Goal: Transaction & Acquisition: Purchase product/service

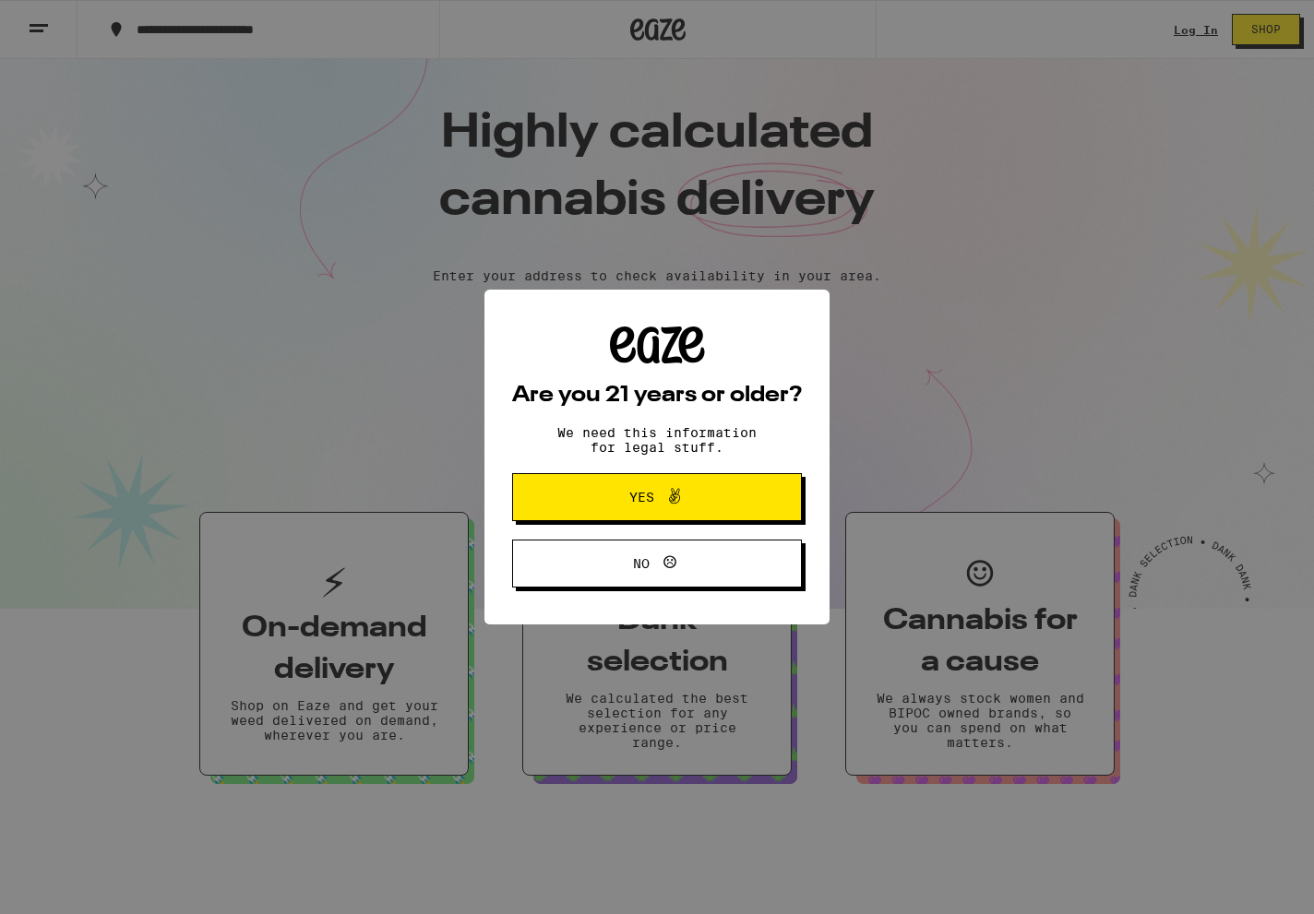
click at [710, 499] on span "Yes" at bounding box center [657, 497] width 140 height 24
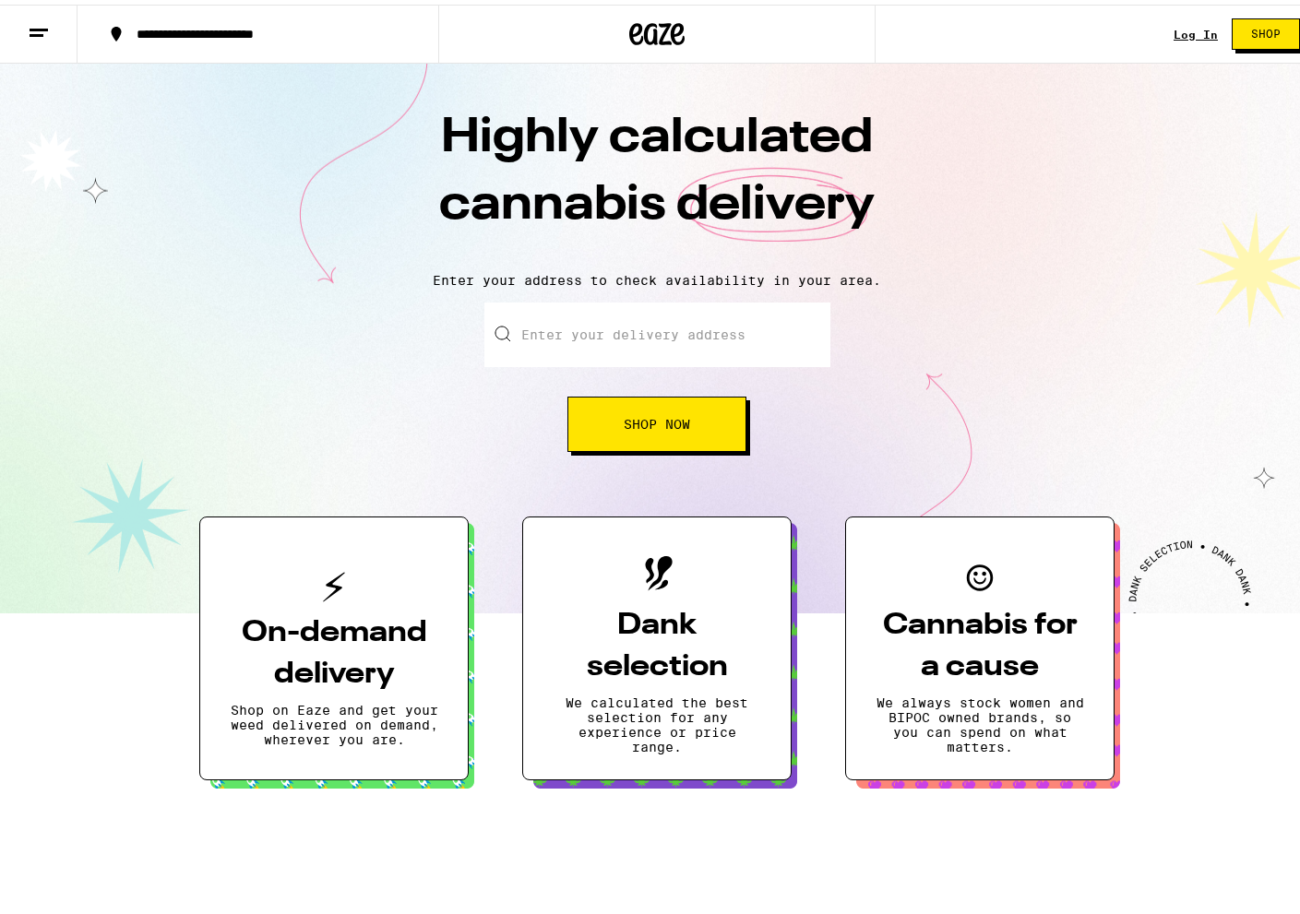
click at [622, 325] on input "Enter your delivery address" at bounding box center [657, 330] width 346 height 65
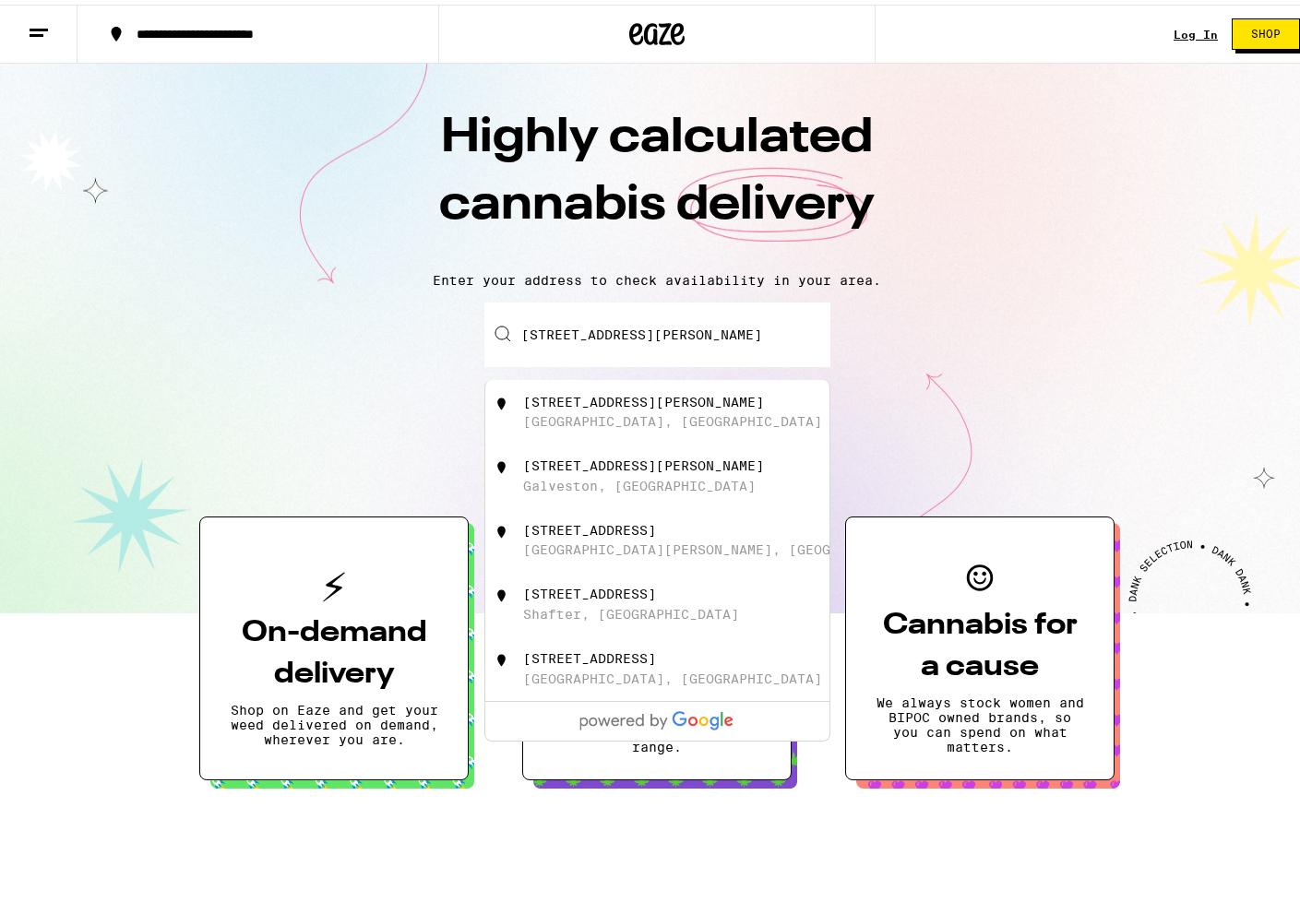
click at [613, 402] on div "[STREET_ADDRESS][PERSON_NAME]" at bounding box center [643, 397] width 241 height 15
type input "[STREET_ADDRESS][PERSON_NAME]"
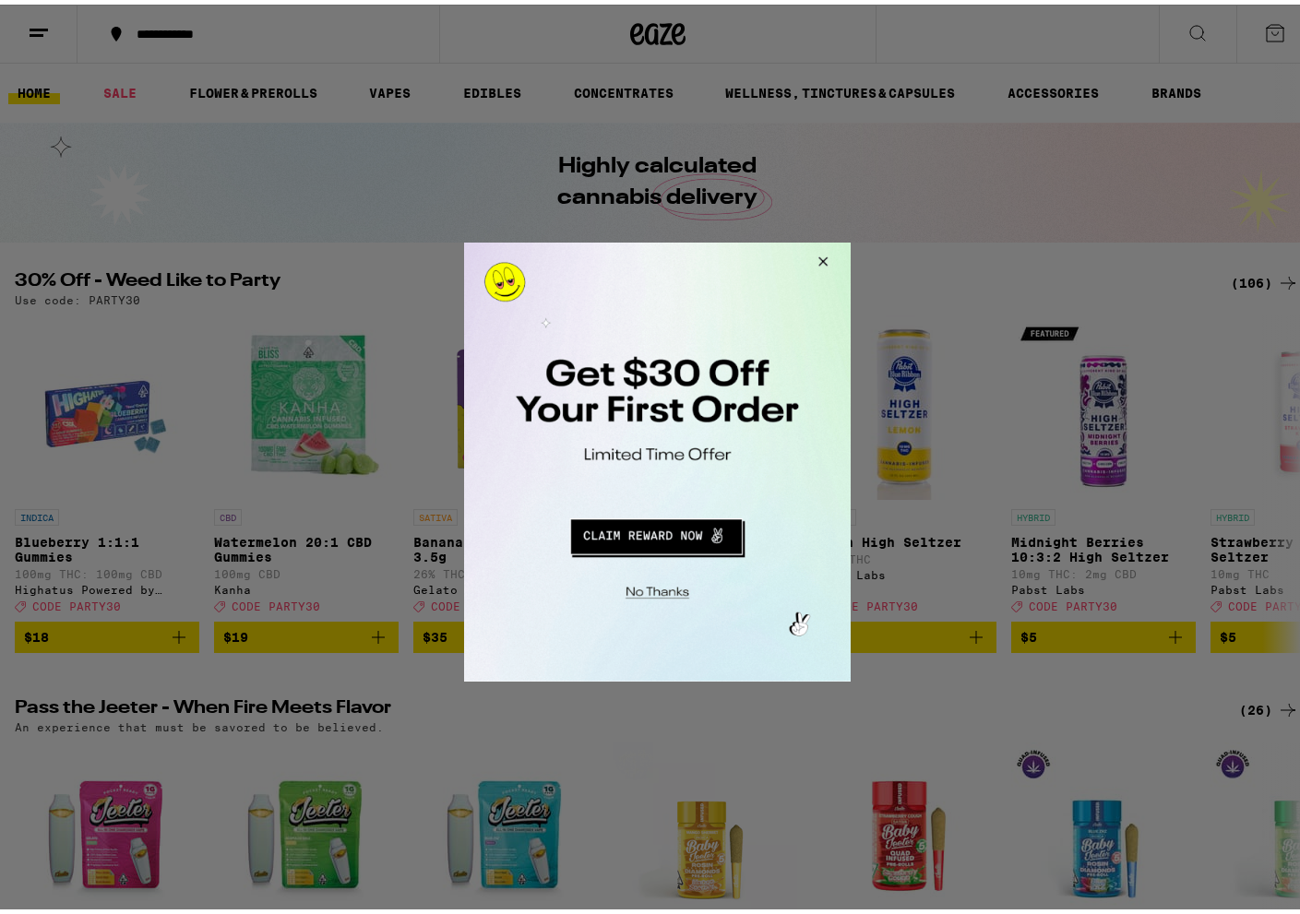
click at [818, 254] on button "Close Modal" at bounding box center [819, 264] width 50 height 44
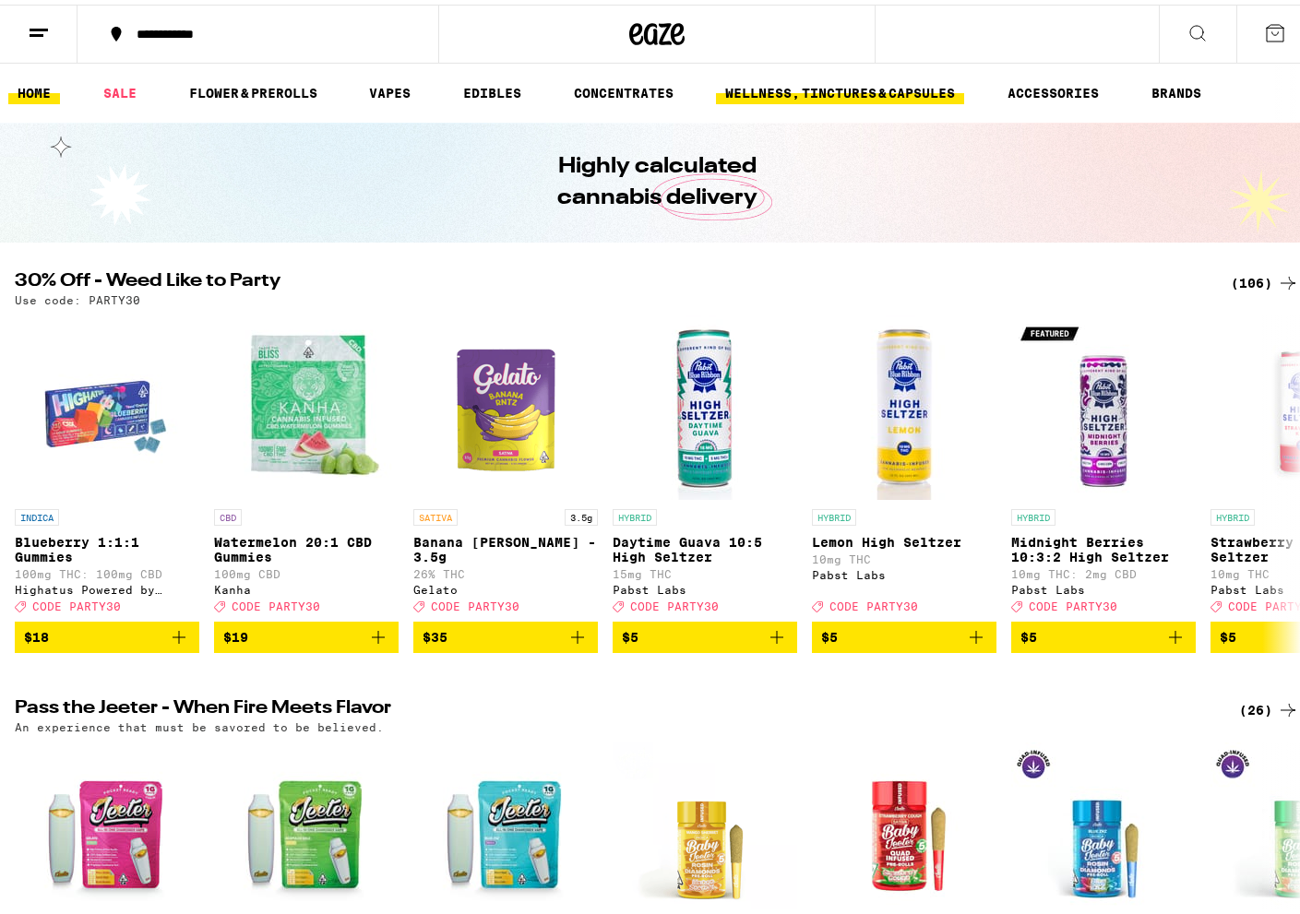
click at [925, 89] on link "WELLNESS, TINCTURES & CAPSULES" at bounding box center [840, 89] width 248 height 22
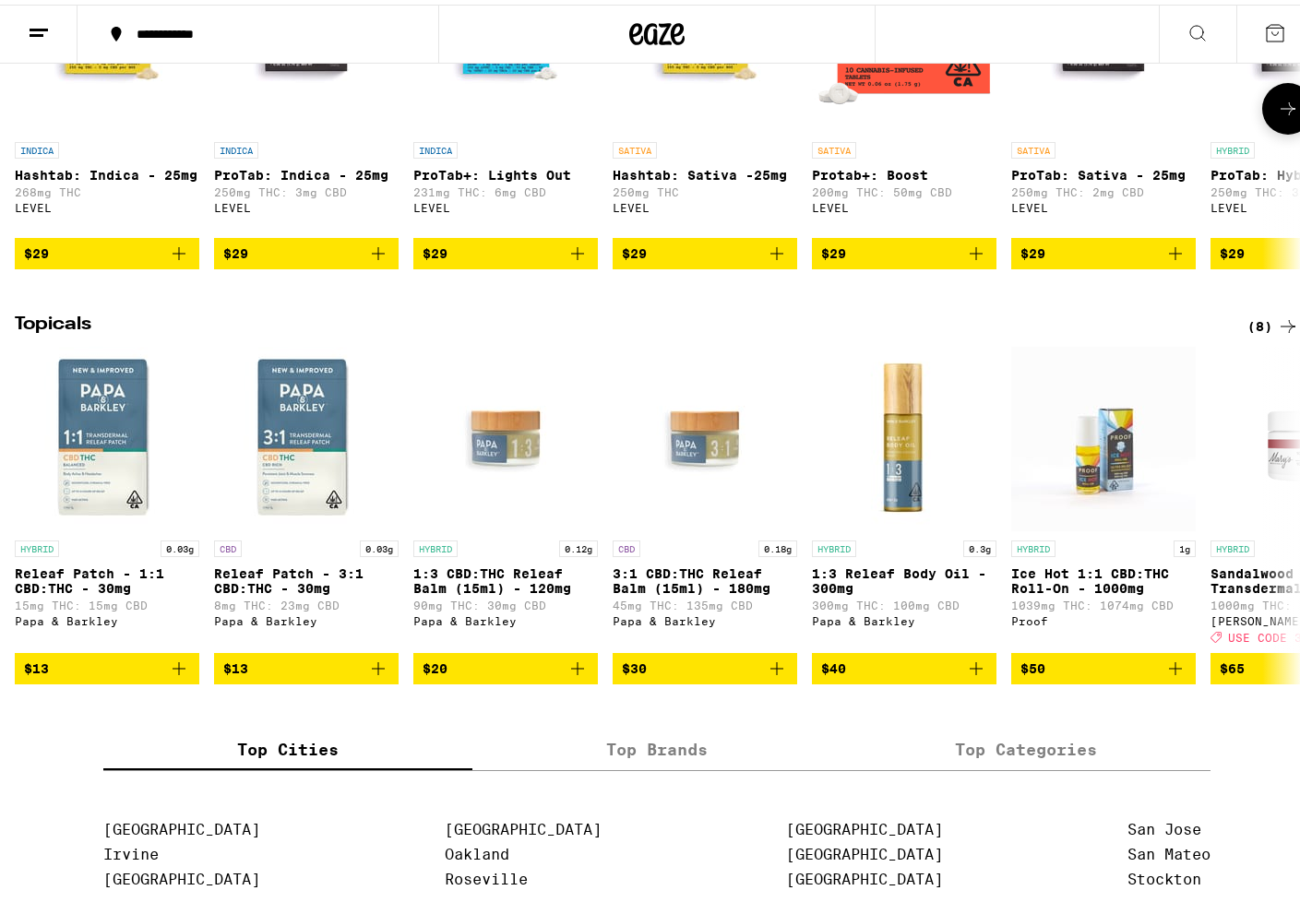
scroll to position [1413, 0]
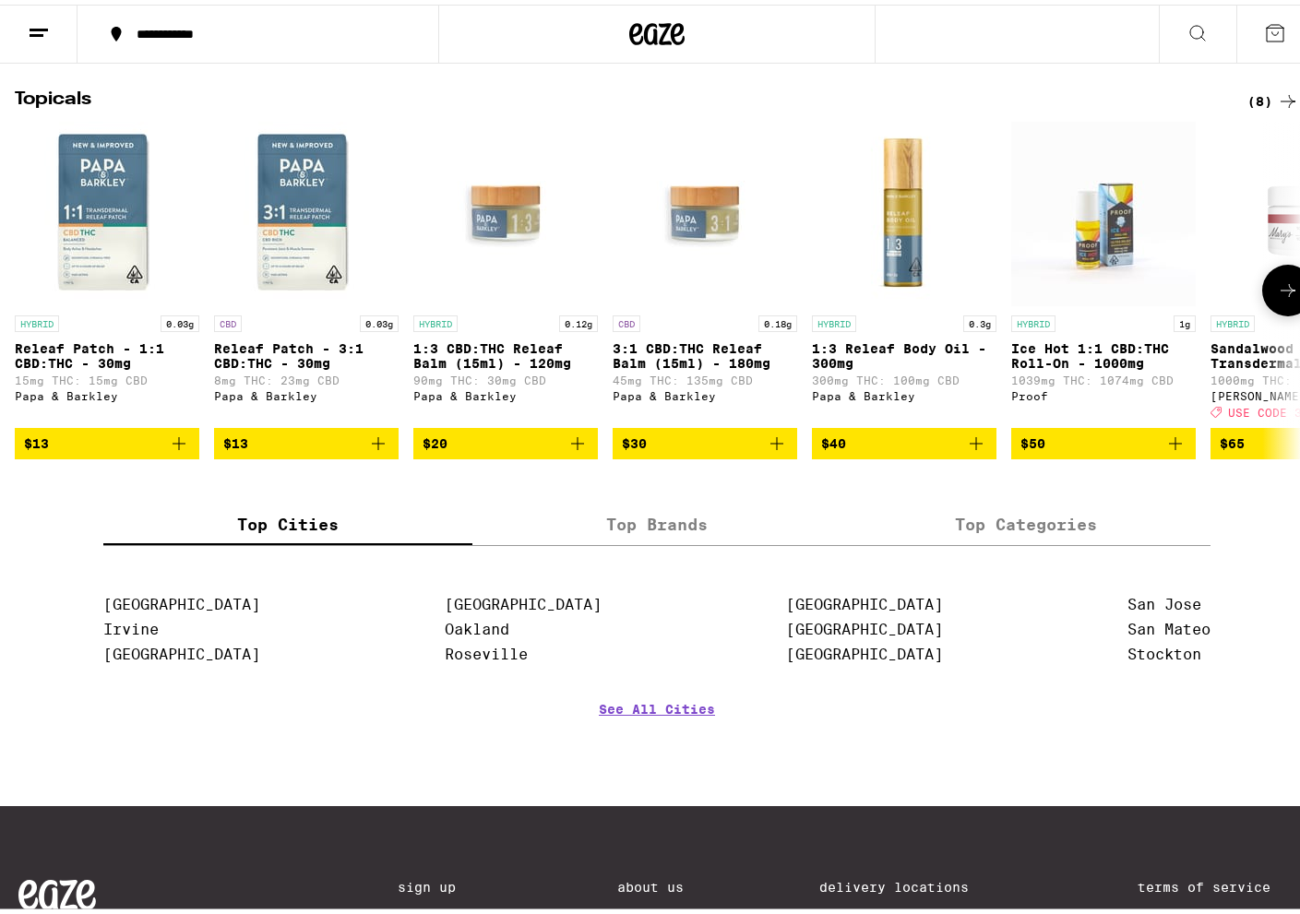
click at [1278, 297] on icon at bounding box center [1288, 286] width 22 height 22
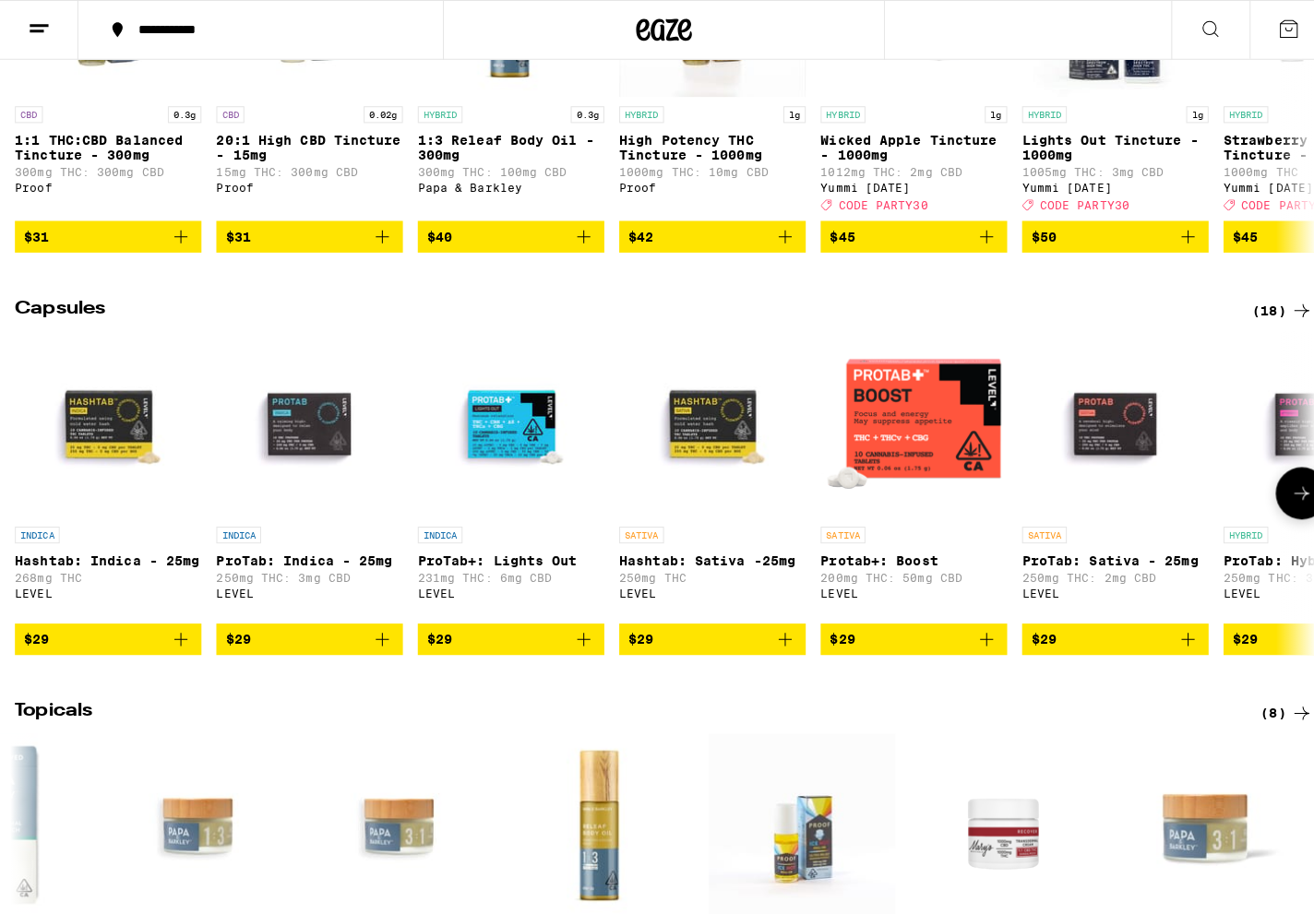
scroll to position [0, 0]
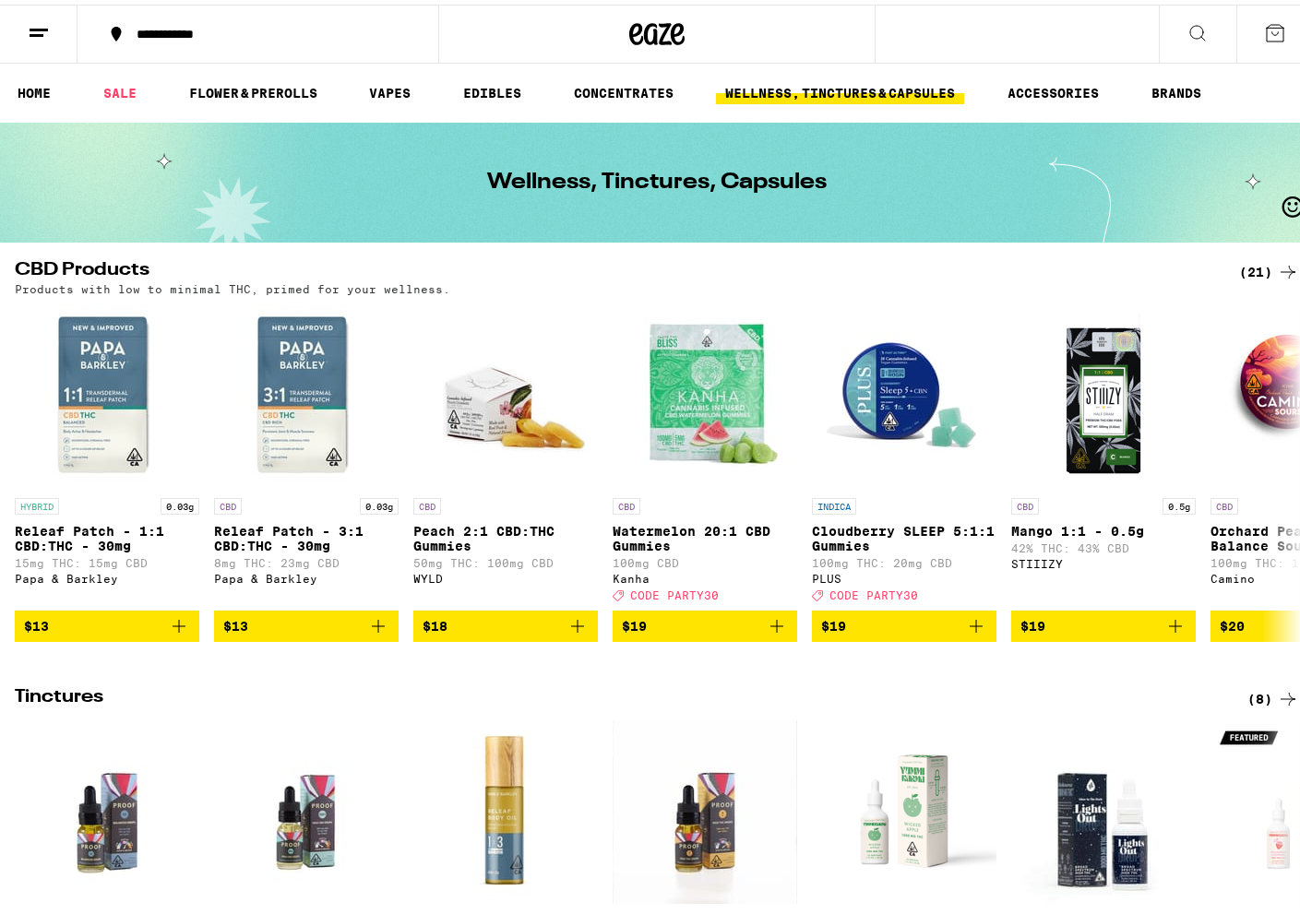
click at [1190, 29] on icon at bounding box center [1197, 28] width 15 height 15
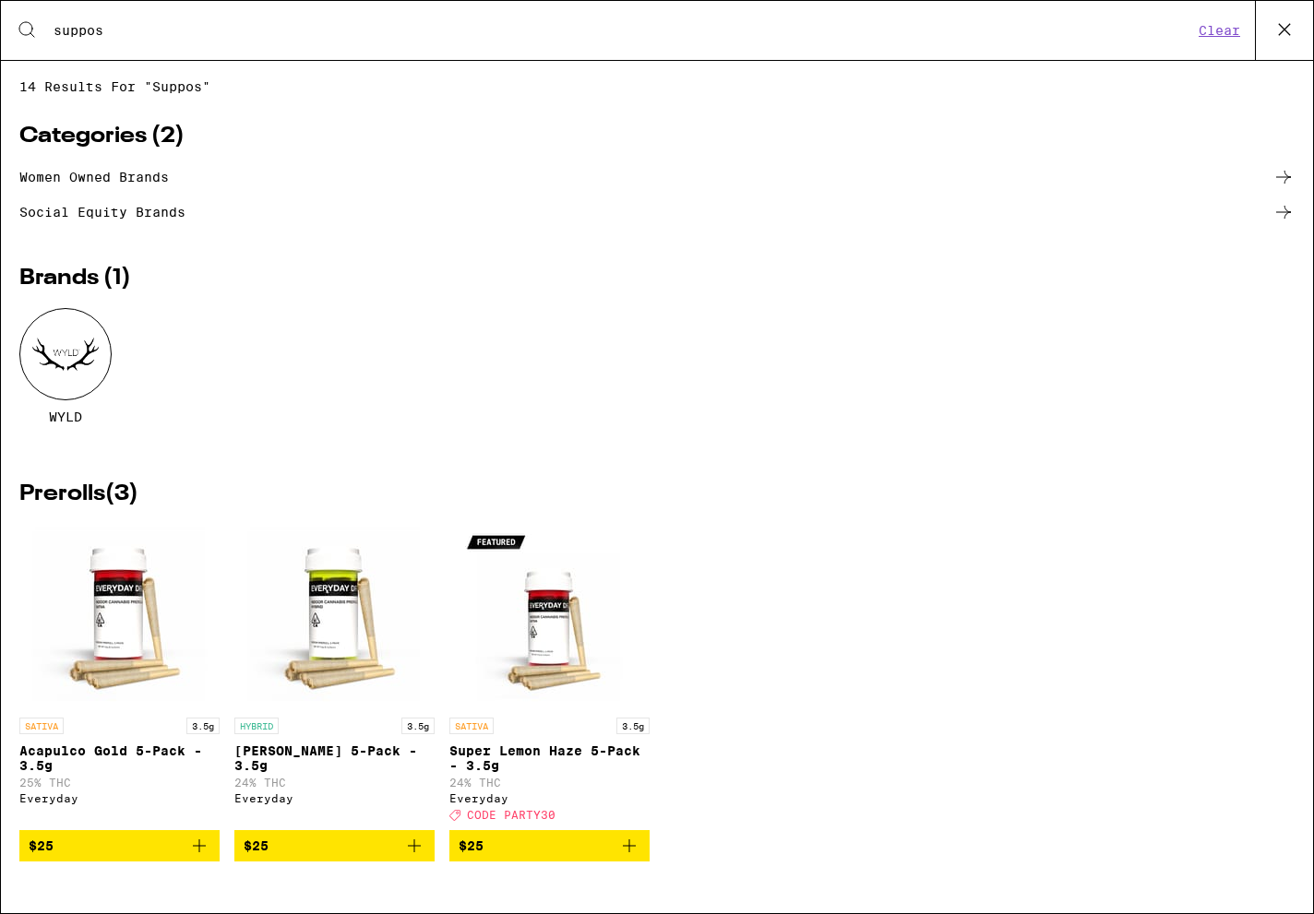
type input "suppos"
click at [134, 179] on link "Women owned brands" at bounding box center [656, 177] width 1275 height 22
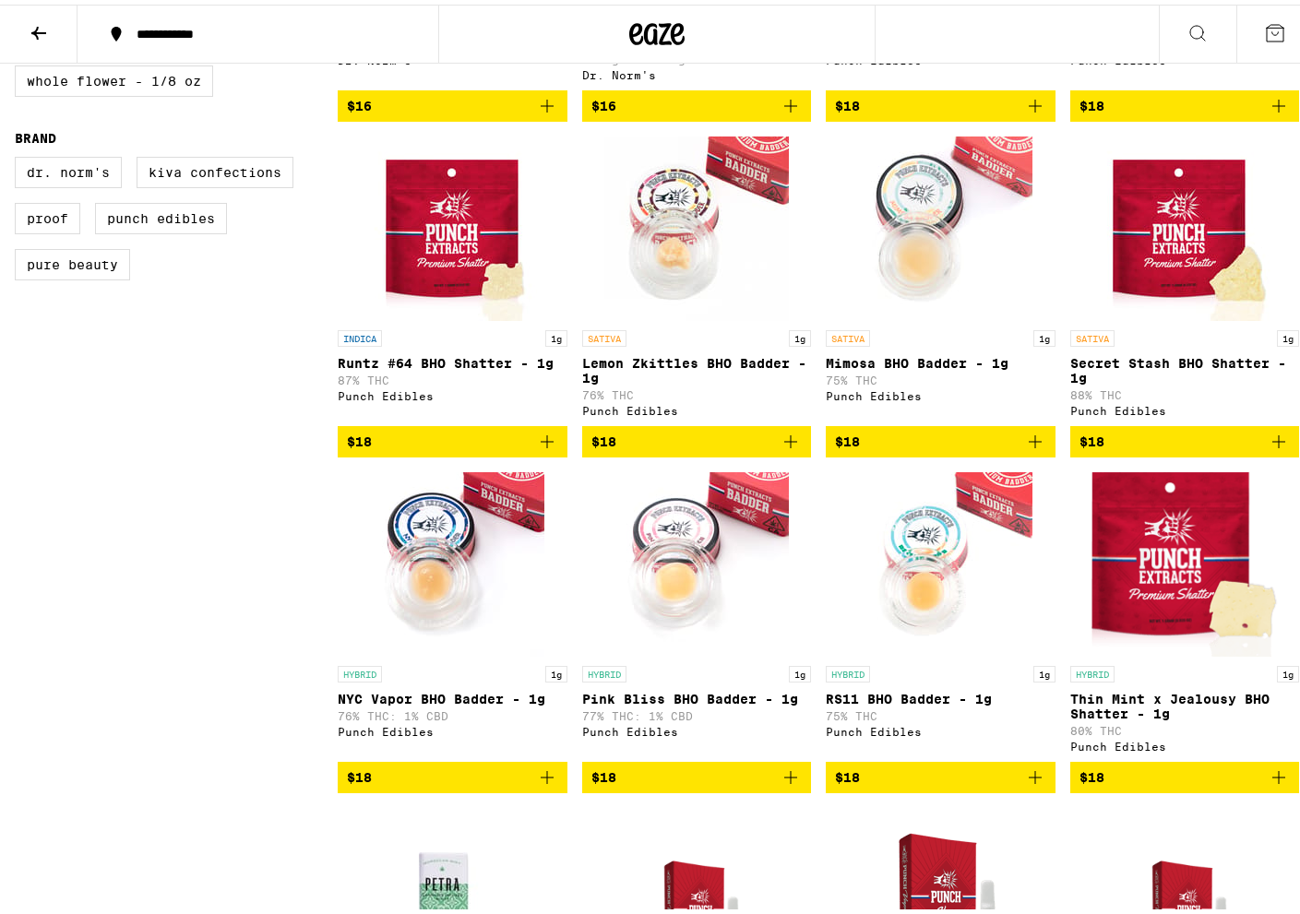
scroll to position [1556, 0]
